Goal: Navigation & Orientation: Find specific page/section

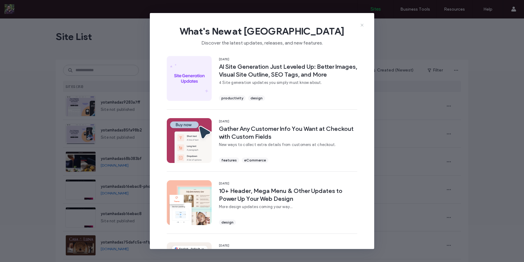
click at [361, 24] on icon at bounding box center [361, 25] width 5 height 5
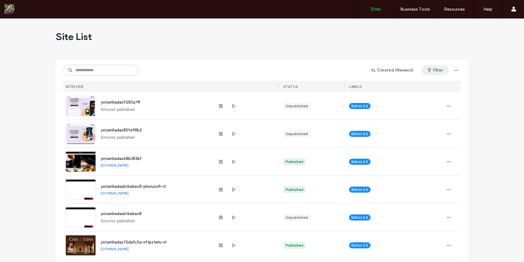
click at [431, 70] on button "Filter" at bounding box center [434, 70] width 27 height 10
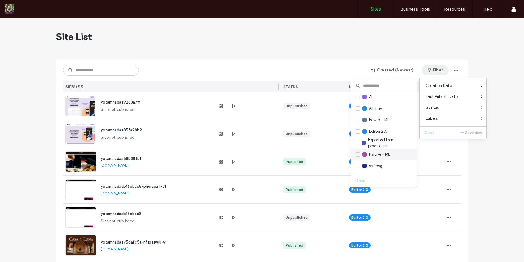
click at [387, 155] on span "Native - ML" at bounding box center [379, 155] width 21 height 6
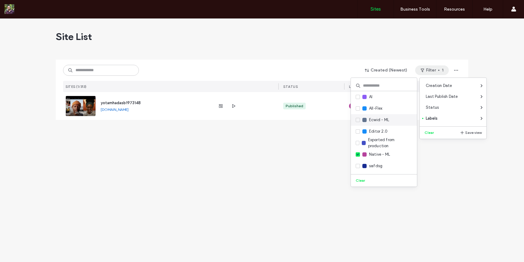
click at [393, 121] on div "Ecwid - ML" at bounding box center [384, 120] width 66 height 12
click at [374, 120] on span "Ecwid - ML" at bounding box center [379, 120] width 20 height 6
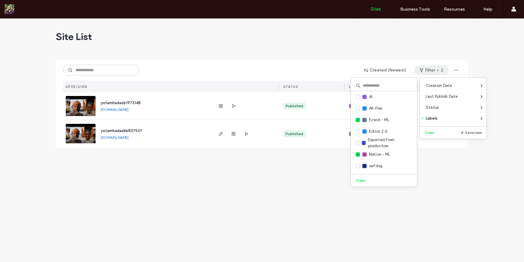
click at [324, 62] on div "Created (Newest) Filter 2 SITES (2/313) STATUS LABELS" at bounding box center [262, 76] width 398 height 32
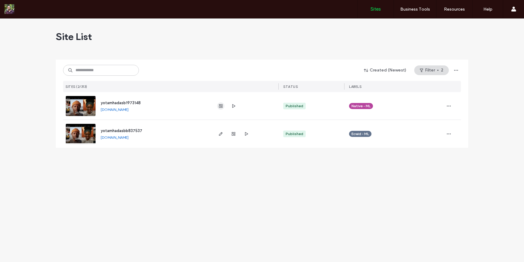
click at [221, 107] on icon "button" at bounding box center [220, 106] width 5 height 5
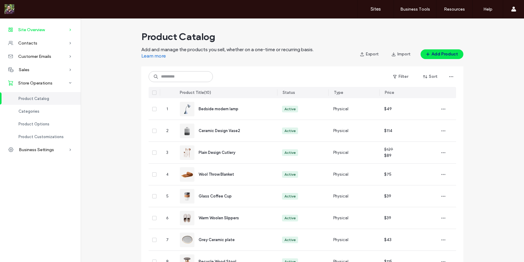
click at [51, 32] on div "Site Overview" at bounding box center [40, 29] width 81 height 13
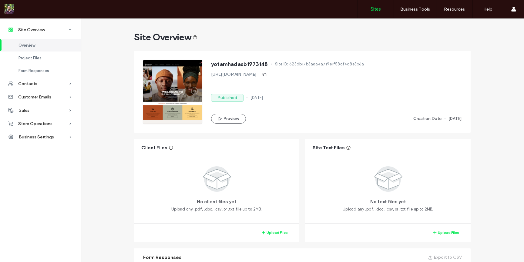
click at [378, 9] on label "Sites" at bounding box center [375, 8] width 10 height 5
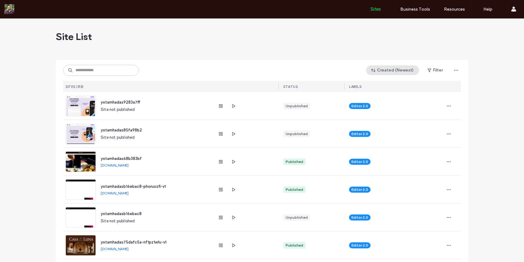
click at [379, 69] on button "Created (Newest)" at bounding box center [392, 70] width 53 height 10
click at [440, 67] on button "Filter" at bounding box center [434, 70] width 27 height 10
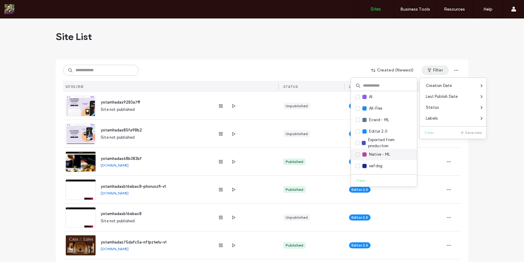
click at [386, 151] on label "Native - ML" at bounding box center [372, 154] width 34 height 7
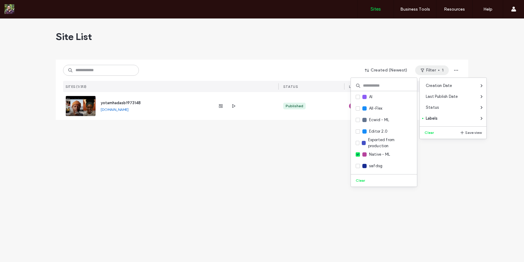
click at [342, 61] on div "Created (Newest) Filter 1 SITES (1/313) STATUS LABELS" at bounding box center [262, 76] width 398 height 32
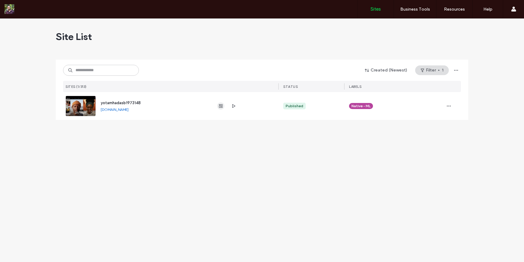
click at [224, 107] on span "button" at bounding box center [220, 105] width 7 height 7
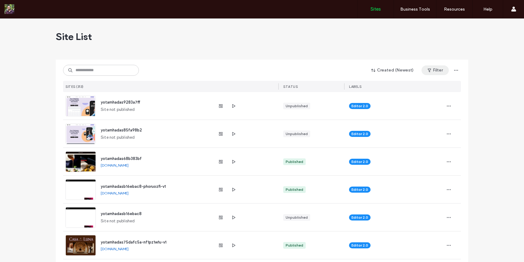
click at [427, 71] on icon "button" at bounding box center [429, 70] width 5 height 5
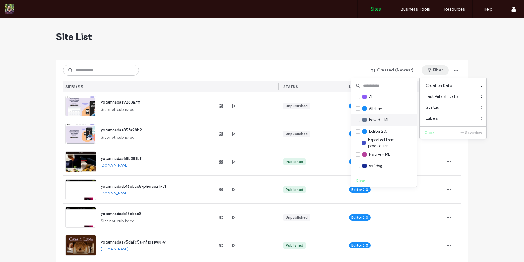
click at [385, 120] on span "Ecwid - ML" at bounding box center [379, 120] width 20 height 6
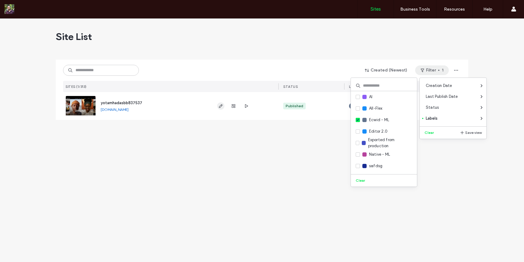
click at [221, 106] on icon "button" at bounding box center [220, 106] width 5 height 5
